Goal: Task Accomplishment & Management: Manage account settings

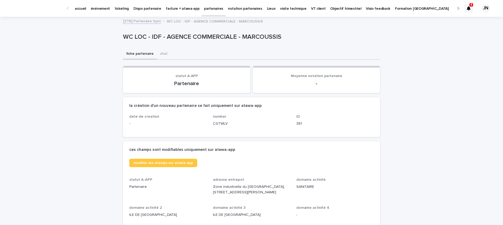
click at [100, 9] on p "événement" at bounding box center [100, 5] width 19 height 11
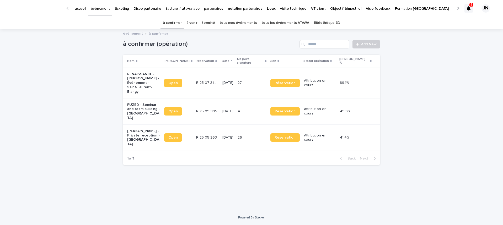
click at [147, 103] on p "FUZED - Seminar and team building - [GEOGRAPHIC_DATA]" at bounding box center [143, 112] width 33 height 18
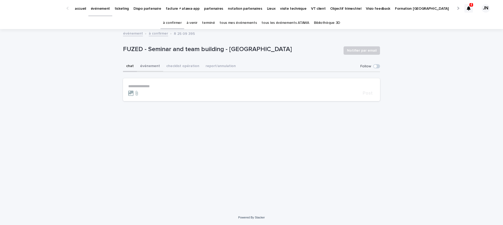
click at [148, 66] on button "événement" at bounding box center [150, 66] width 26 height 11
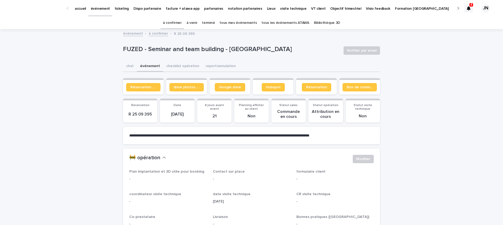
click at [178, 65] on button "checklist opération" at bounding box center [182, 66] width 39 height 11
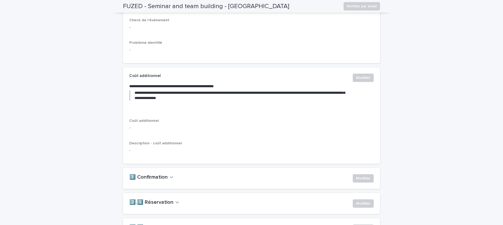
scroll to position [235, 0]
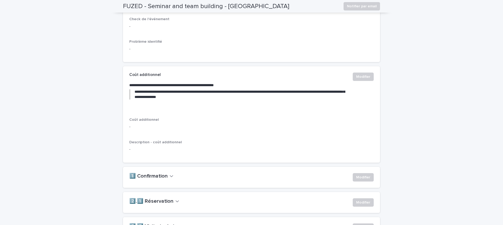
click at [147, 205] on h2 "2️⃣.1️⃣ Réservation" at bounding box center [151, 202] width 44 height 6
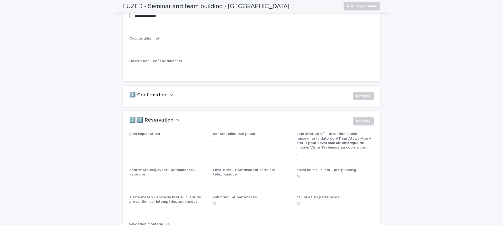
scroll to position [390, 0]
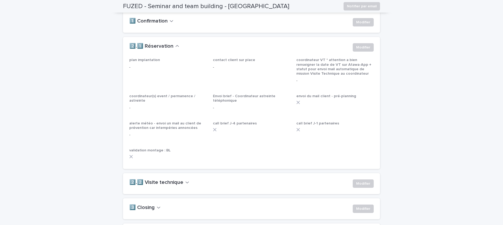
click at [361, 54] on div "2️⃣.1️⃣ Réservation Modifier" at bounding box center [251, 47] width 257 height 21
click at [358, 50] on span "Modifier" at bounding box center [363, 47] width 14 height 5
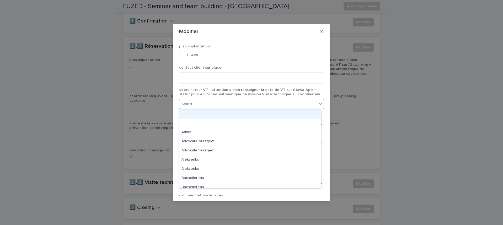
click at [234, 108] on div "Select..." at bounding box center [248, 104] width 138 height 9
type input "****"
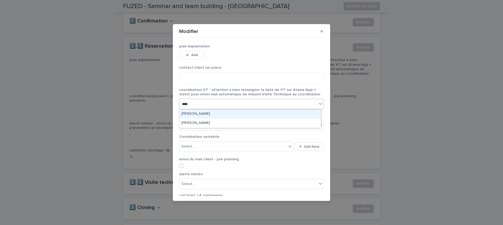
click at [203, 114] on div "[PERSON_NAME]" at bounding box center [249, 114] width 141 height 9
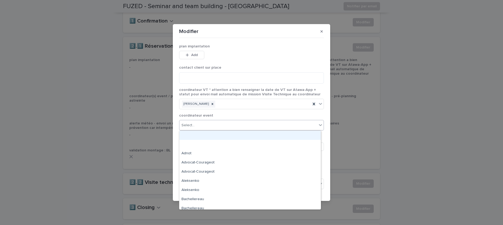
click at [201, 126] on div "Select..." at bounding box center [248, 125] width 138 height 9
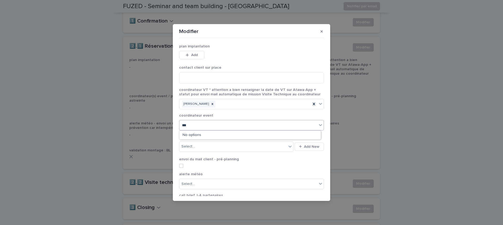
type input "****"
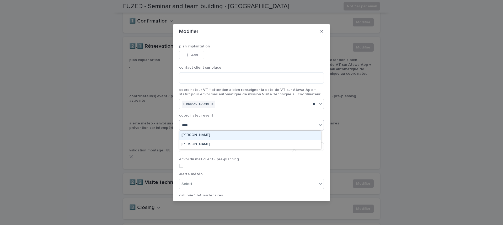
click at [206, 136] on div "[PERSON_NAME]" at bounding box center [249, 135] width 141 height 9
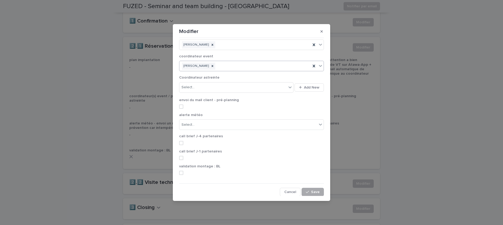
scroll to position [60, 0]
click at [318, 192] on button "Save" at bounding box center [313, 192] width 22 height 8
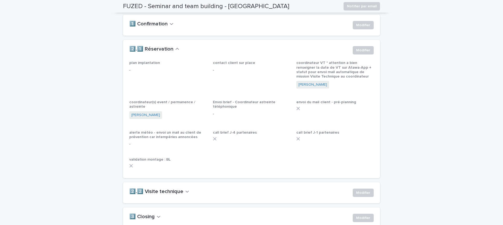
scroll to position [393, 0]
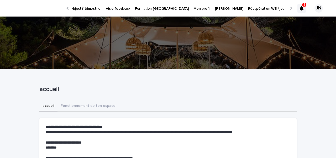
scroll to position [0, 263]
click at [245, 6] on p "Récupération WE / jour férié" at bounding box center [268, 5] width 47 height 11
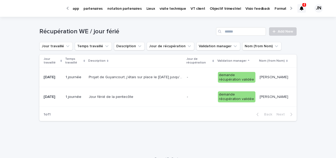
scroll to position [0, 121]
click at [209, 6] on p "Objectif trimestriel" at bounding box center [224, 5] width 31 height 11
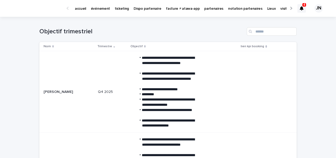
click at [300, 7] on icon at bounding box center [302, 8] width 4 height 4
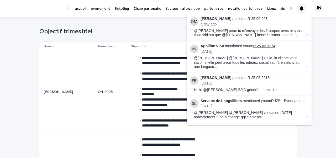
click at [268, 44] on link "R 25 02 3274" at bounding box center [264, 46] width 22 height 4
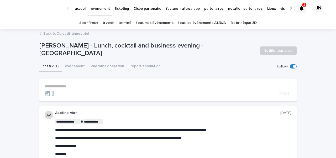
click at [301, 5] on div at bounding box center [301, 8] width 8 height 8
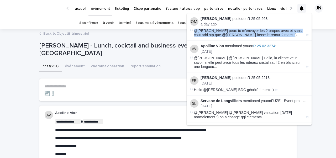
drag, startPoint x: 281, startPoint y: 35, endPoint x: 196, endPoint y: 28, distance: 85.1
click at [196, 28] on li "Olivia Marchand posted on R 25 05 263 : a day ago @Maureen Pilaud peux-tu m'env…" at bounding box center [249, 26] width 125 height 27
click at [210, 36] on span "@Maureen Pilaud peux-tu m'envoyer les 2 propos avec et sans cout add stp que @L…" at bounding box center [248, 33] width 108 height 9
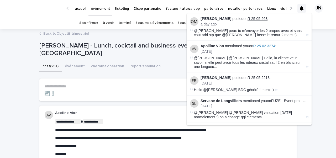
click at [263, 19] on link "R 25 05 263" at bounding box center [257, 19] width 20 height 4
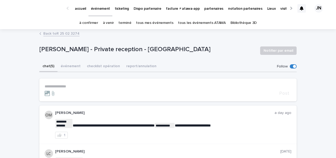
click at [302, 8] on icon at bounding box center [302, 8] width 4 height 4
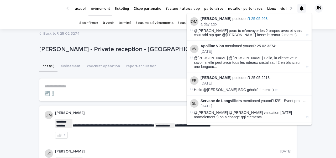
click at [213, 47] on strong "Apolline Vion" at bounding box center [211, 46] width 23 height 4
click at [212, 44] on strong "Apolline Vion" at bounding box center [211, 46] width 23 height 4
click at [223, 61] on span "@Jeanne Nogrix @Léa Cardin Hello, la cliente veut savoir si elle peut avoir tou…" at bounding box center [249, 62] width 111 height 13
click at [271, 47] on link "R 25 02 3274" at bounding box center [264, 46] width 22 height 4
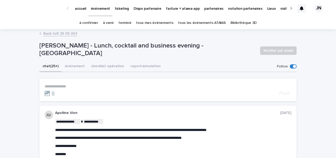
click at [299, 5] on div at bounding box center [301, 8] width 8 height 8
